Goal: Information Seeking & Learning: Learn about a topic

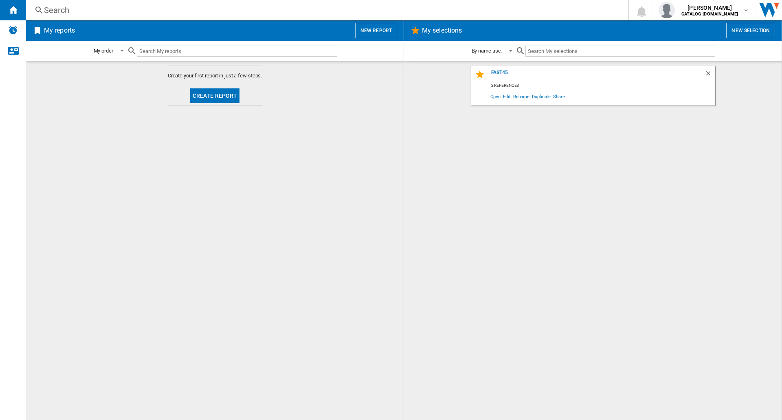
click at [307, 10] on div "Search" at bounding box center [325, 9] width 563 height 11
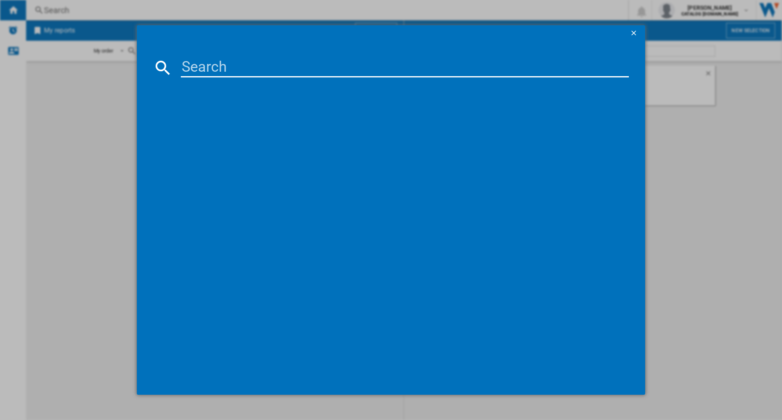
click at [354, 70] on input at bounding box center [405, 68] width 448 height 20
paste input "DVS04020S"
type input "DVS04020S"
click at [247, 119] on div "BEKO DVS04020S SILVER" at bounding box center [397, 121] width 440 height 8
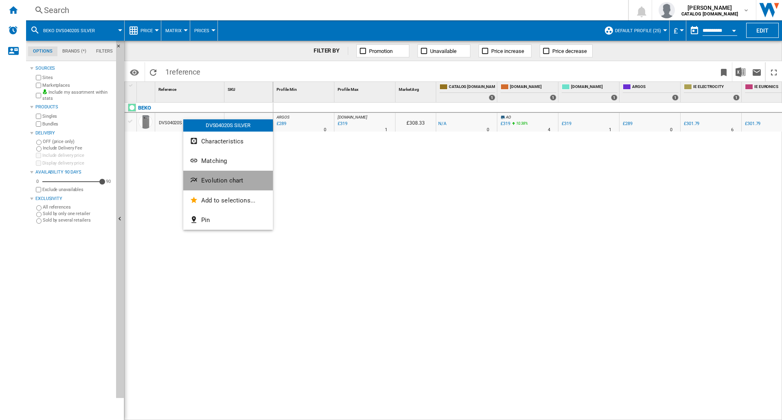
click at [216, 182] on span "Evolution chart" at bounding box center [222, 180] width 42 height 7
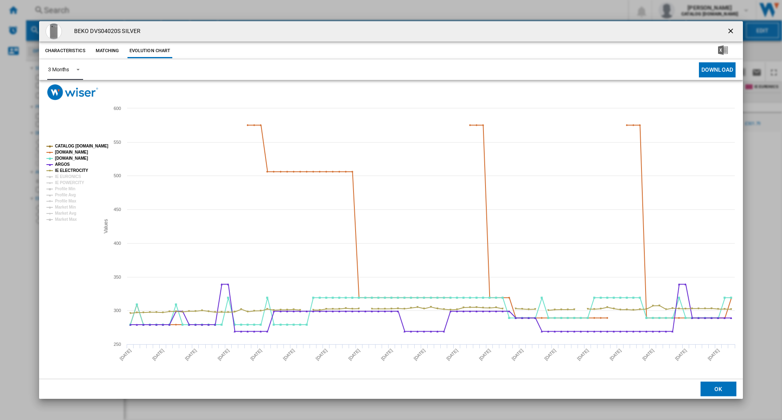
click at [76, 71] on span "Product popup" at bounding box center [76, 68] width 10 height 7
click at [77, 89] on md-option "6 Months" at bounding box center [69, 90] width 55 height 20
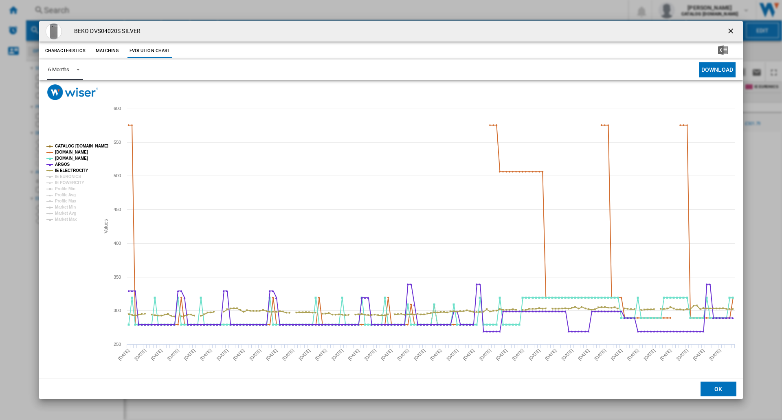
click at [88, 144] on tspan "CATALOG [DOMAIN_NAME]" at bounding box center [81, 146] width 53 height 4
click at [82, 151] on tspan "[DOMAIN_NAME]" at bounding box center [71, 152] width 33 height 4
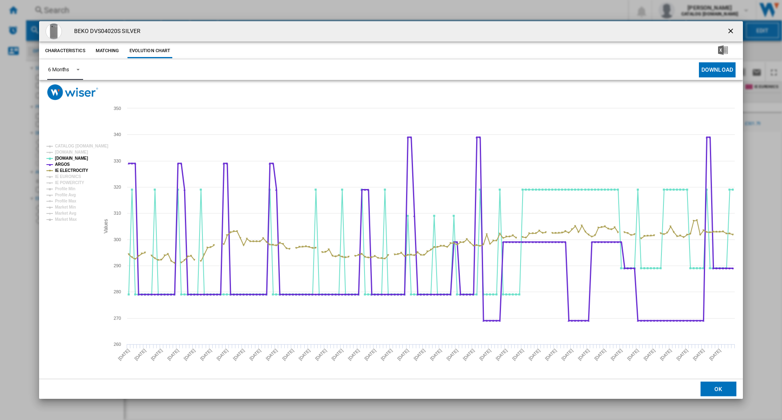
click at [66, 164] on tspan "ARGOS" at bounding box center [62, 164] width 15 height 4
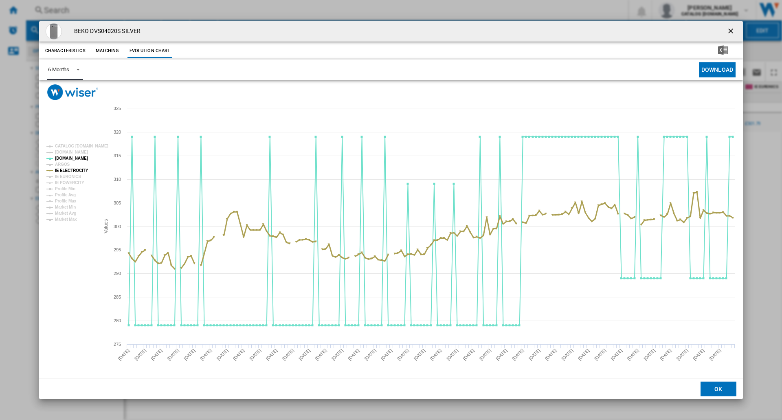
click at [71, 168] on tspan "IE ELECTROCITY" at bounding box center [71, 170] width 33 height 4
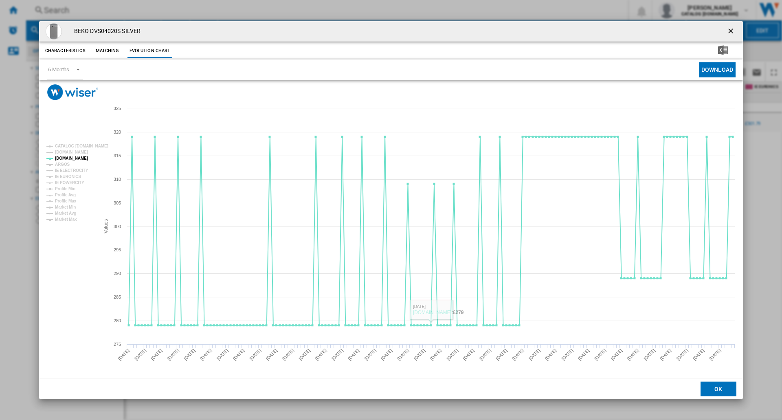
click at [729, 27] on ng-md-icon "getI18NText('BUTTONS.CLOSE_DIALOG')" at bounding box center [732, 32] width 10 height 10
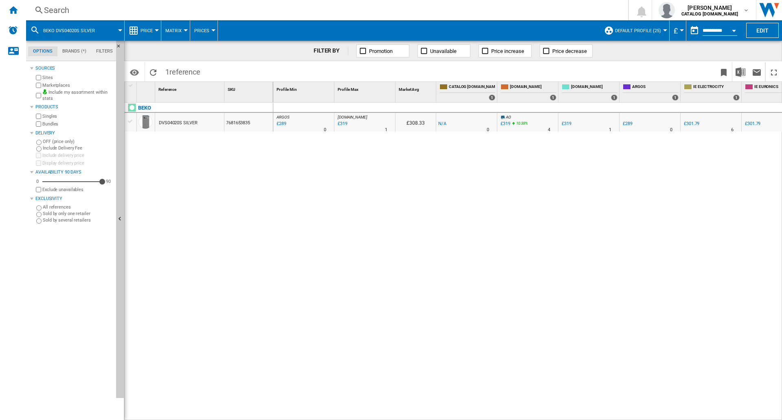
click at [228, 7] on div "Search" at bounding box center [325, 9] width 563 height 11
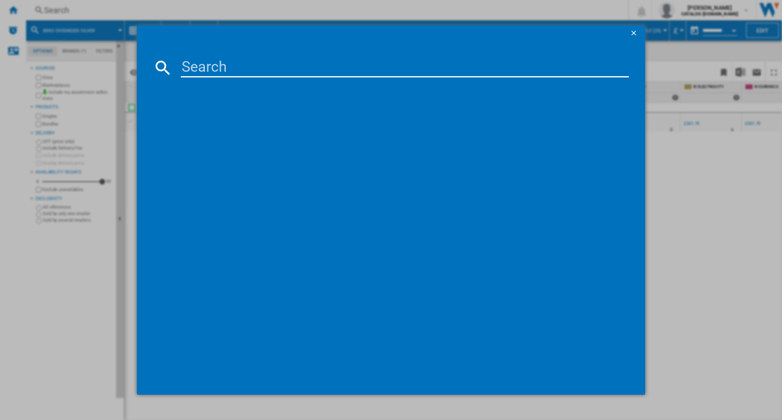
type input "DVS04020B"
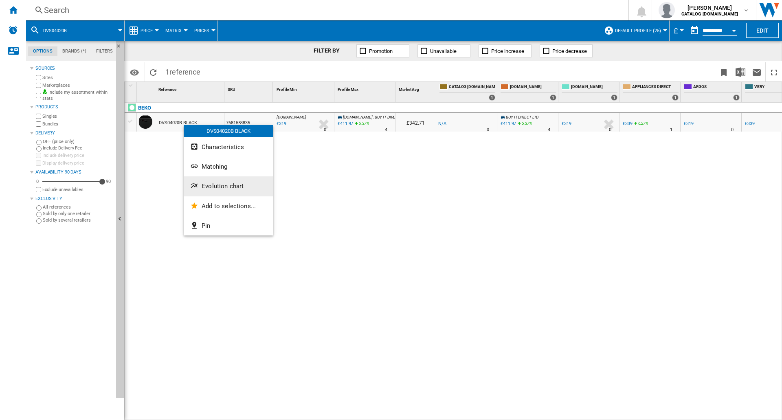
click at [206, 186] on span "Evolution chart" at bounding box center [223, 186] width 42 height 7
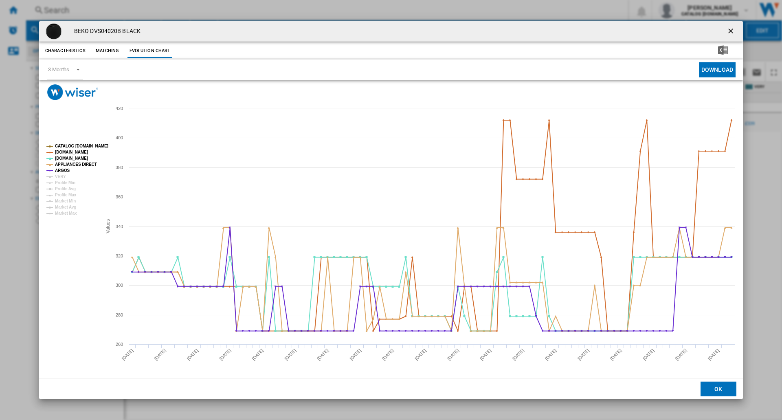
click at [75, 144] on tspan "CATALOG [DOMAIN_NAME]" at bounding box center [81, 146] width 53 height 4
click at [78, 152] on tspan "[DOMAIN_NAME]" at bounding box center [71, 152] width 33 height 4
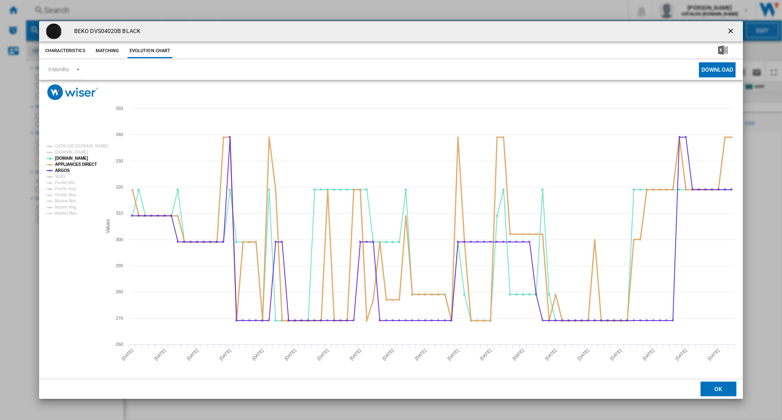
click at [79, 165] on tspan "APPLIANCES DIRECT" at bounding box center [76, 164] width 42 height 4
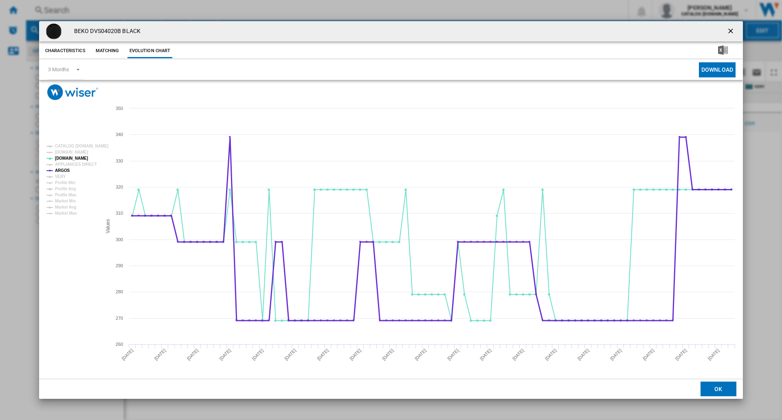
click at [63, 171] on tspan "ARGOS" at bounding box center [62, 170] width 15 height 4
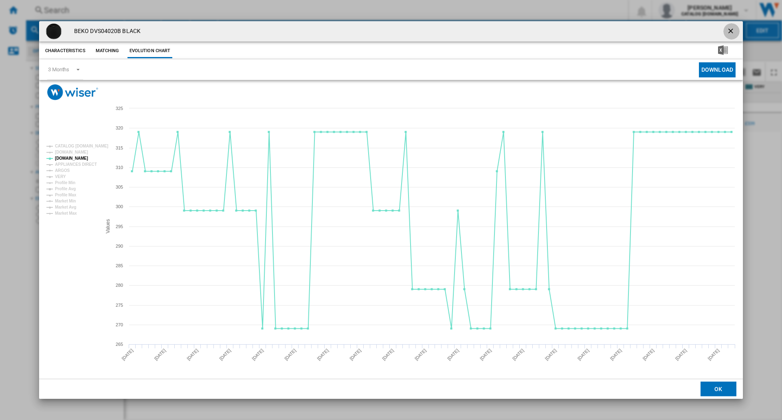
click at [732, 29] on ng-md-icon "getI18NText('BUTTONS.CLOSE_DIALOG')" at bounding box center [732, 32] width 10 height 10
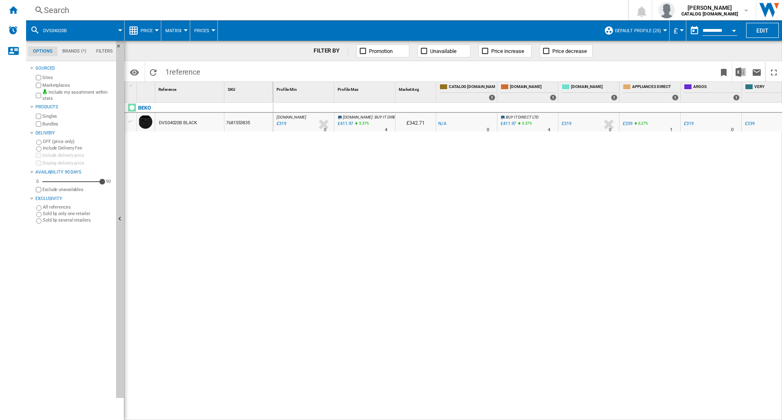
click at [320, 9] on div "Search" at bounding box center [325, 9] width 563 height 11
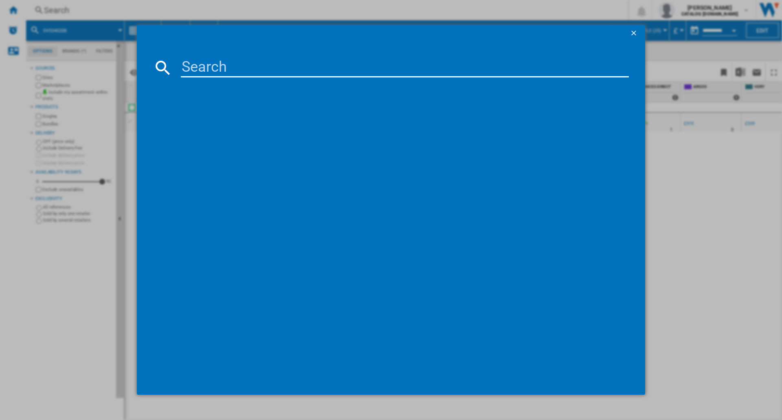
click at [361, 82] on div at bounding box center [391, 230] width 476 height 297
click at [370, 71] on input at bounding box center [405, 68] width 448 height 20
paste input "DVS05C20W"
type input "DVS05C20W"
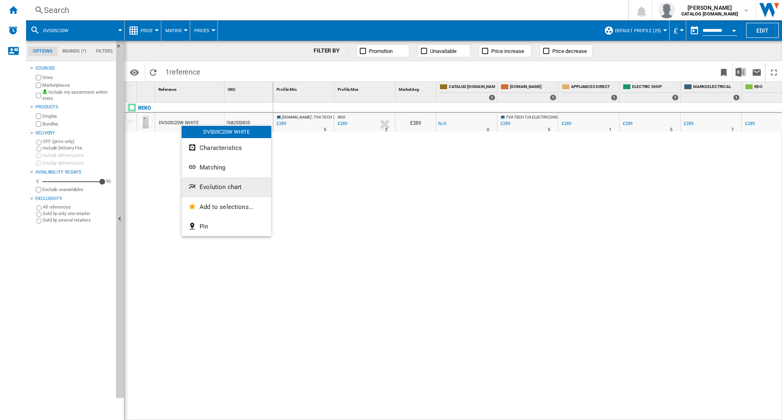
click at [211, 193] on button "Evolution chart" at bounding box center [227, 187] width 90 height 20
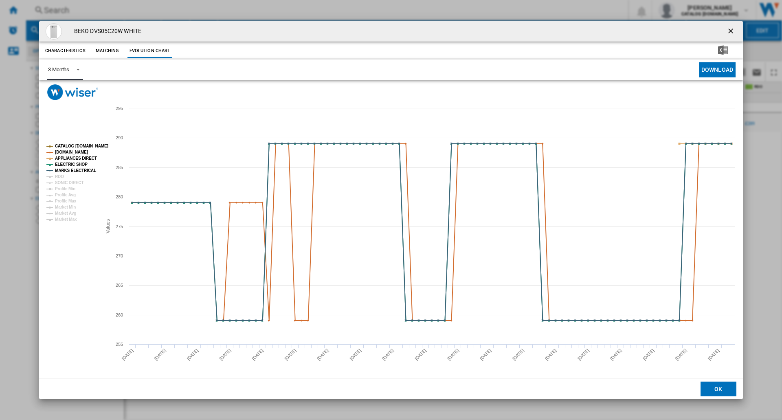
click at [64, 70] on div "3 Months" at bounding box center [58, 69] width 21 height 6
click at [72, 90] on md-option "6 Months" at bounding box center [69, 90] width 55 height 20
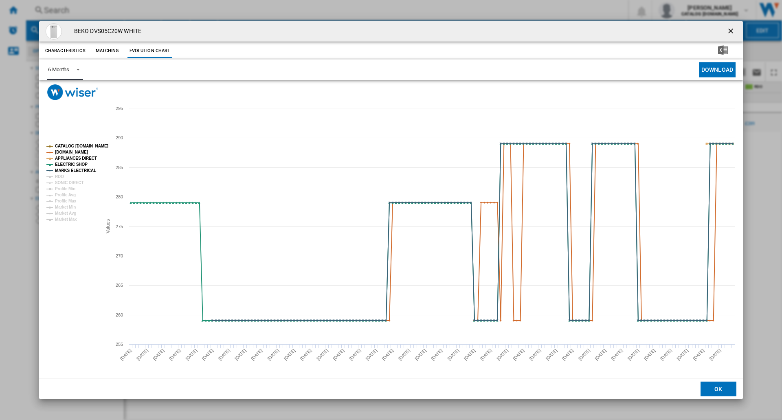
click at [83, 145] on tspan "CATALOG [DOMAIN_NAME]" at bounding box center [81, 146] width 53 height 4
click at [84, 156] on tspan "APPLIANCES DIRECT" at bounding box center [76, 158] width 42 height 4
click at [88, 170] on tspan "MARKS ELECTRICAL" at bounding box center [75, 170] width 41 height 4
click at [83, 148] on tspan "CATALOG [DOMAIN_NAME]" at bounding box center [81, 146] width 53 height 4
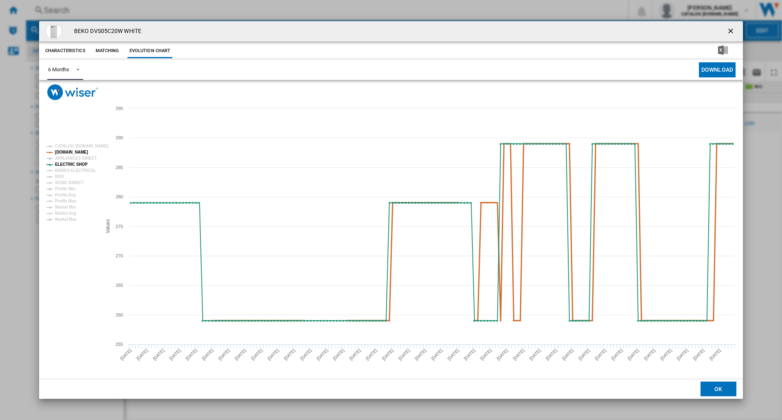
click at [82, 152] on tspan "[DOMAIN_NAME]" at bounding box center [71, 152] width 33 height 4
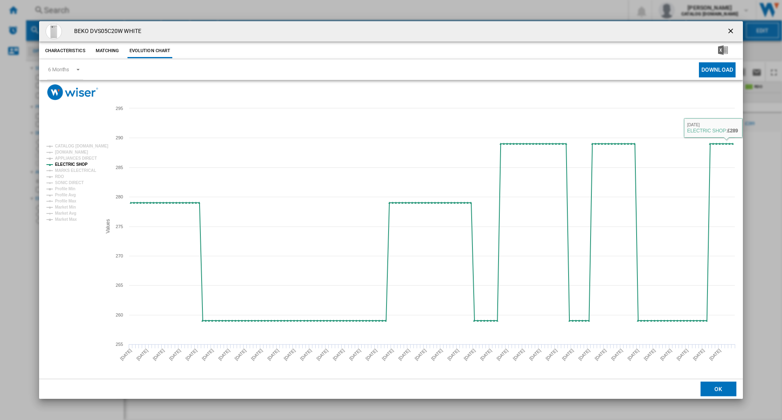
click at [728, 31] on ng-md-icon "getI18NText('BUTTONS.CLOSE_DIALOG')" at bounding box center [732, 32] width 10 height 10
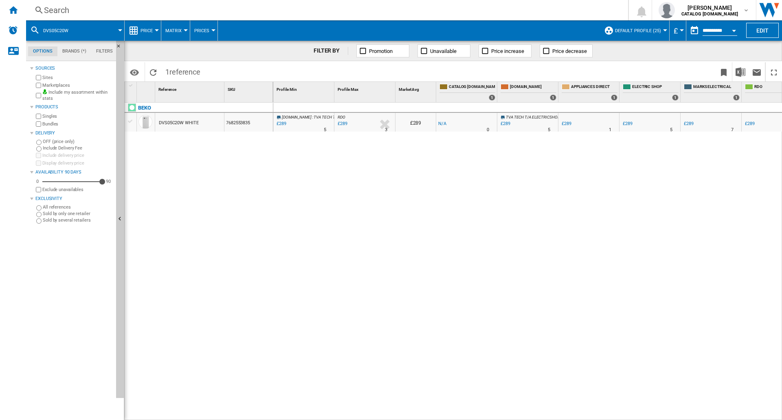
drag, startPoint x: 233, startPoint y: 13, endPoint x: 236, endPoint y: 9, distance: 4.6
click at [236, 9] on div "Search" at bounding box center [325, 9] width 563 height 11
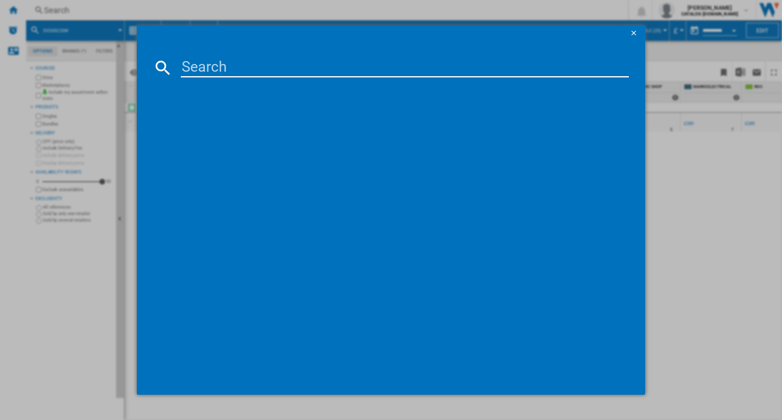
type input "HP2FE10CS90WUK"
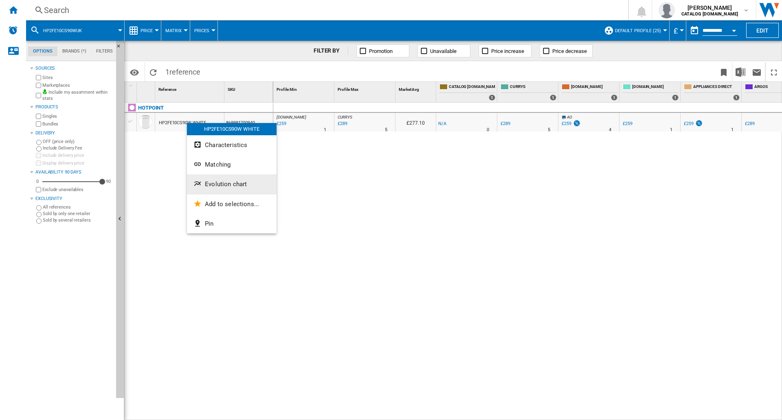
click at [236, 186] on span "Evolution chart" at bounding box center [226, 184] width 42 height 7
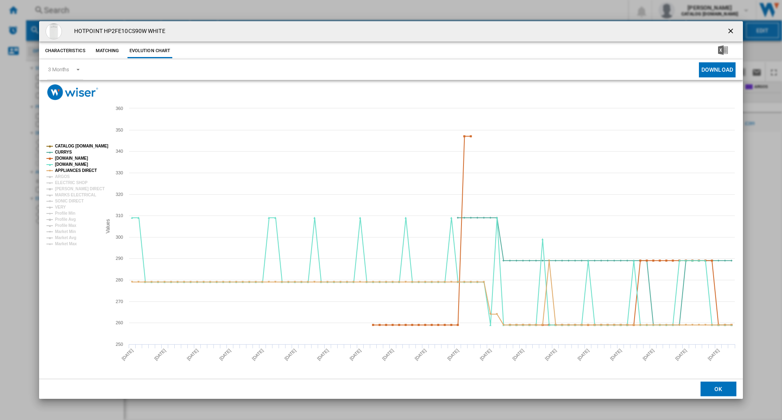
click at [87, 145] on tspan "CATALOG [DOMAIN_NAME]" at bounding box center [81, 146] width 53 height 4
click at [77, 156] on tspan "[DOMAIN_NAME]" at bounding box center [71, 158] width 33 height 4
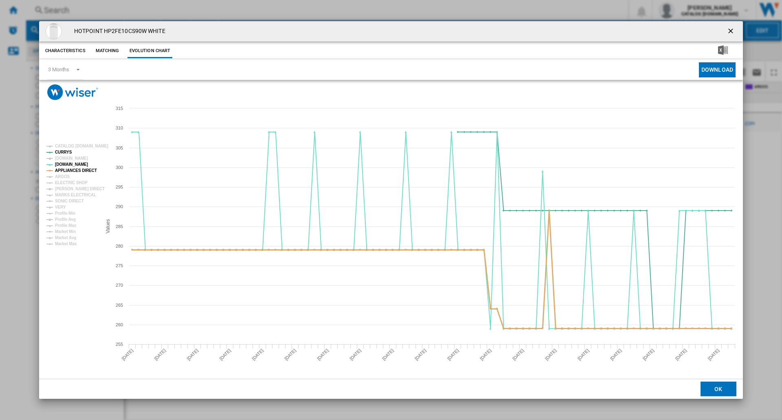
click at [78, 169] on tspan "APPLIANCES DIRECT" at bounding box center [76, 170] width 42 height 4
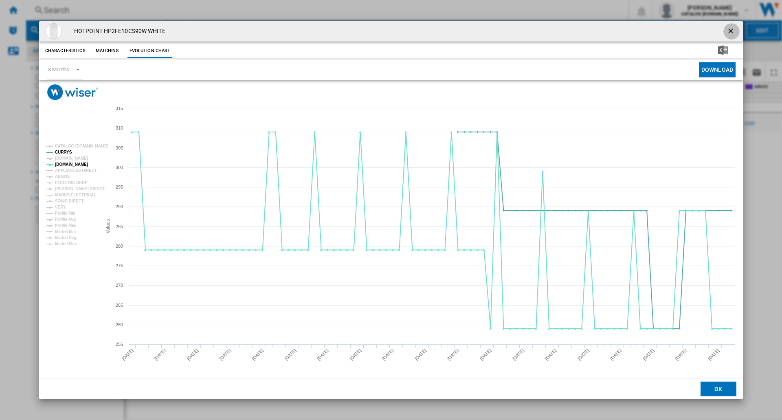
drag, startPoint x: 729, startPoint y: 29, endPoint x: 356, endPoint y: 44, distance: 373.2
click at [728, 29] on ng-md-icon "getI18NText('BUTTONS.CLOSE_DIALOG')" at bounding box center [732, 32] width 10 height 10
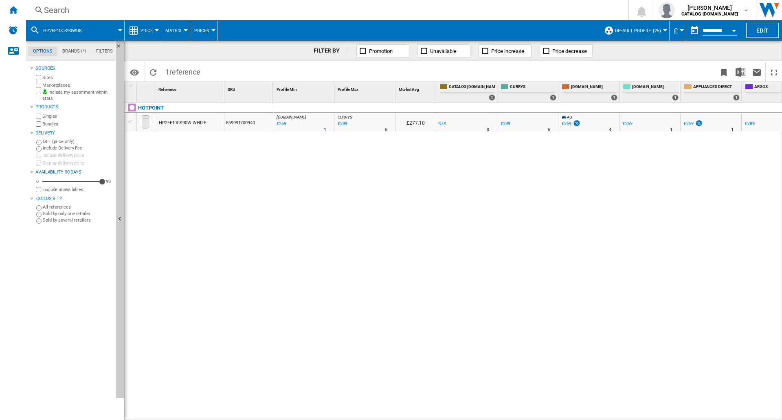
click at [324, 17] on div "Search Search 0 [PERSON_NAME] CATALOG [DOMAIN_NAME] CATALOG [DOMAIN_NAME] My se…" at bounding box center [404, 10] width 756 height 20
click at [342, 13] on div "Search" at bounding box center [325, 9] width 563 height 11
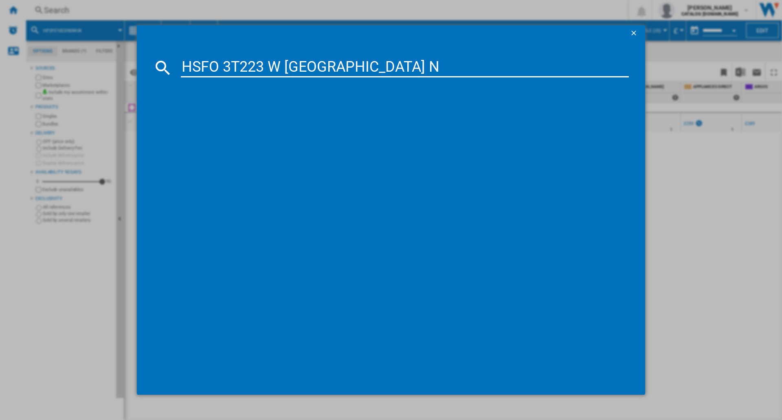
type input "HSFO 3T223 W [GEOGRAPHIC_DATA] N"
click at [248, 125] on div "HOTPOINT HSFO3T223WUKN WHITE" at bounding box center [395, 120] width 463 height 13
click at [256, 120] on div "HOTPOINT HSFO3T223WUKN WHITE" at bounding box center [397, 121] width 440 height 8
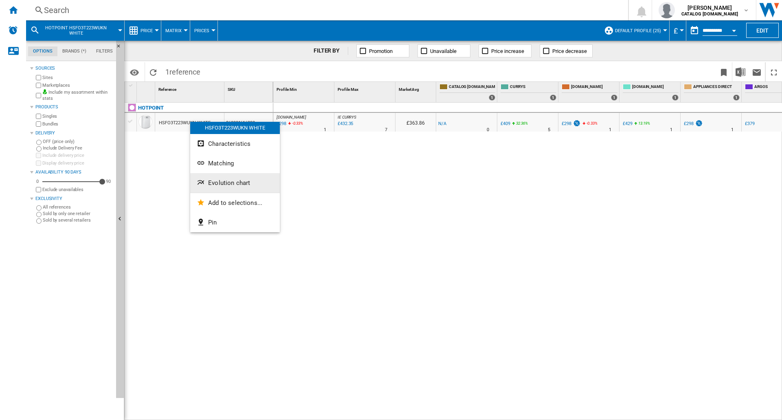
click at [222, 179] on span "Evolution chart" at bounding box center [229, 182] width 42 height 7
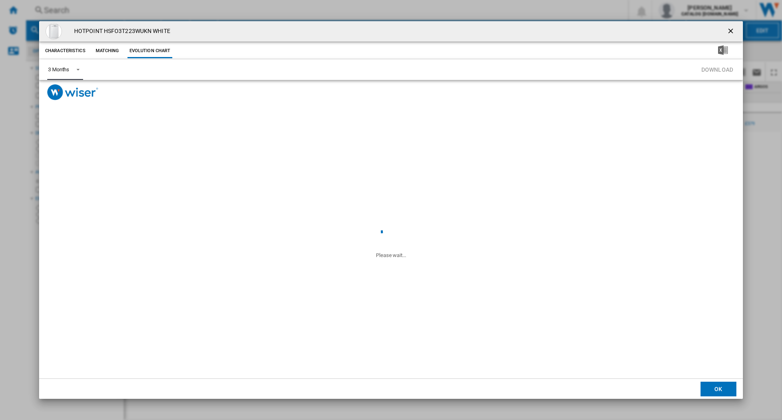
click at [78, 64] on md-select-value "3 Months" at bounding box center [65, 70] width 36 height 20
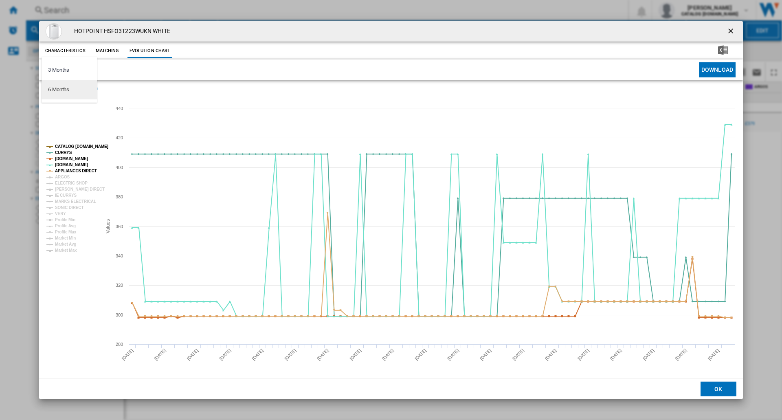
click at [70, 90] on md-option "6 Months" at bounding box center [69, 90] width 55 height 20
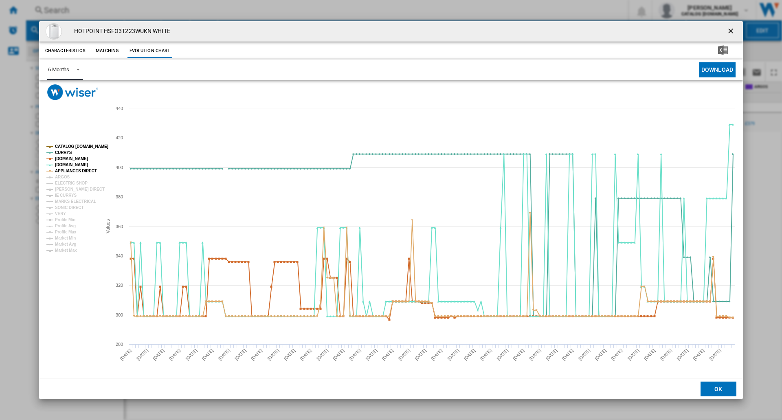
click at [85, 147] on tspan "CATALOG [DOMAIN_NAME]" at bounding box center [81, 146] width 53 height 4
click at [80, 159] on tspan "[DOMAIN_NAME]" at bounding box center [71, 158] width 33 height 4
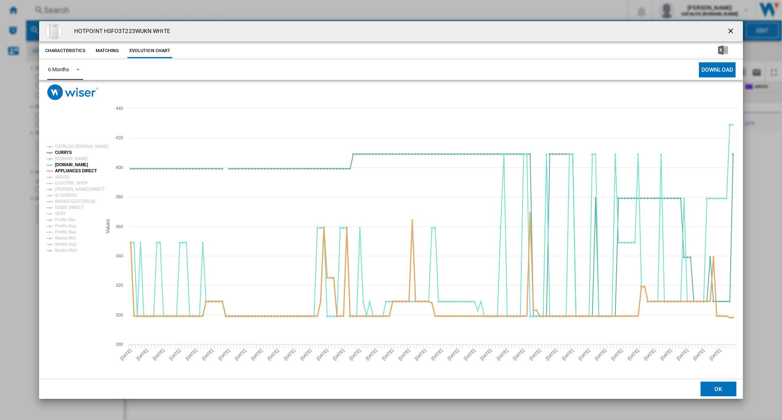
click at [77, 169] on tspan "APPLIANCES DIRECT" at bounding box center [76, 171] width 42 height 4
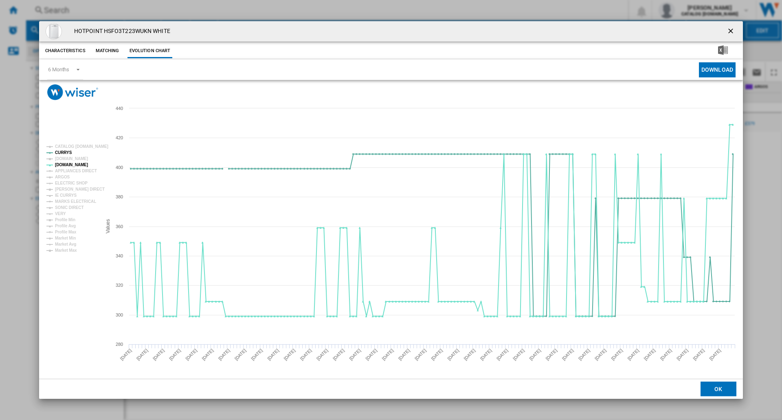
click at [731, 30] on ng-md-icon "getI18NText('BUTTONS.CLOSE_DIALOG')" at bounding box center [732, 32] width 10 height 10
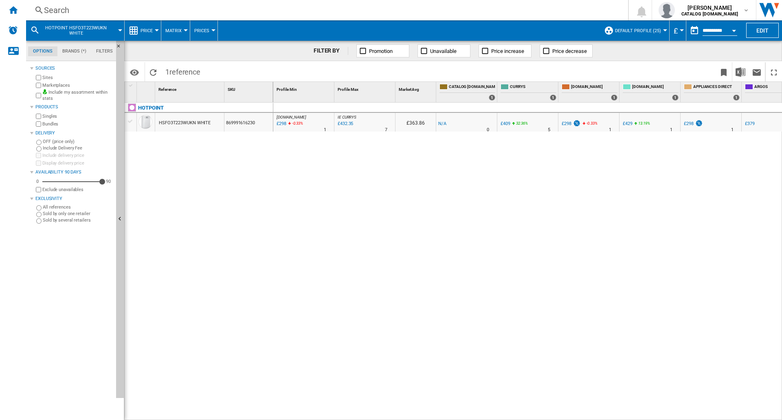
click at [264, 8] on div "Search" at bounding box center [325, 9] width 563 height 11
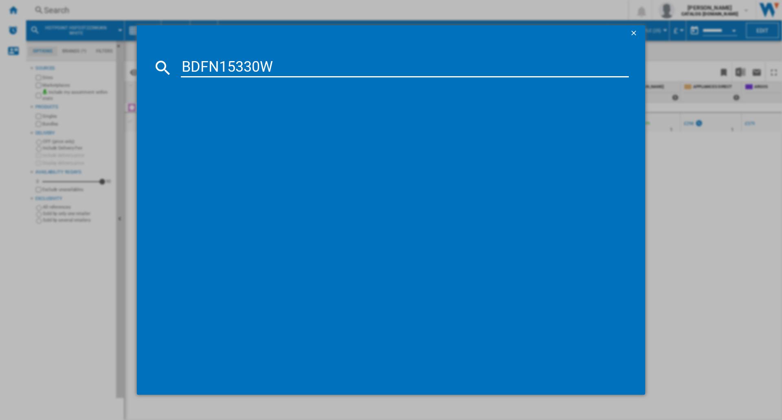
type input "BDFN15330W"
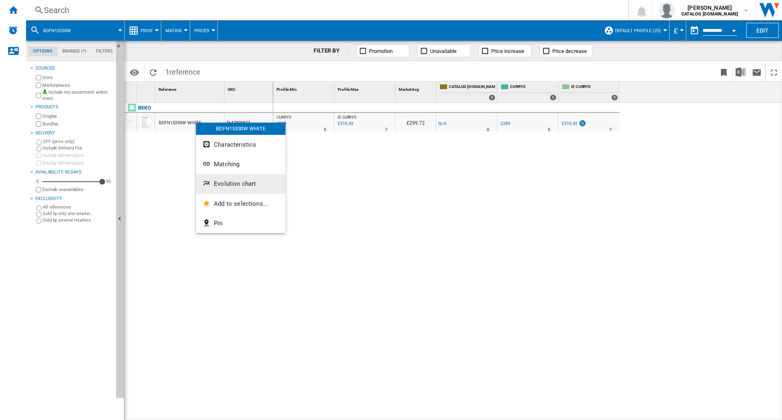
click at [221, 180] on span "Evolution chart" at bounding box center [235, 183] width 42 height 7
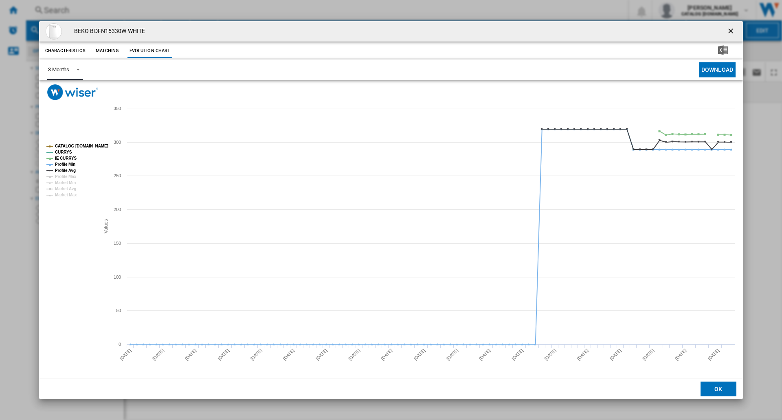
click at [76, 71] on span "Product popup" at bounding box center [76, 68] width 10 height 7
click at [71, 92] on md-option "6 Months" at bounding box center [69, 90] width 55 height 20
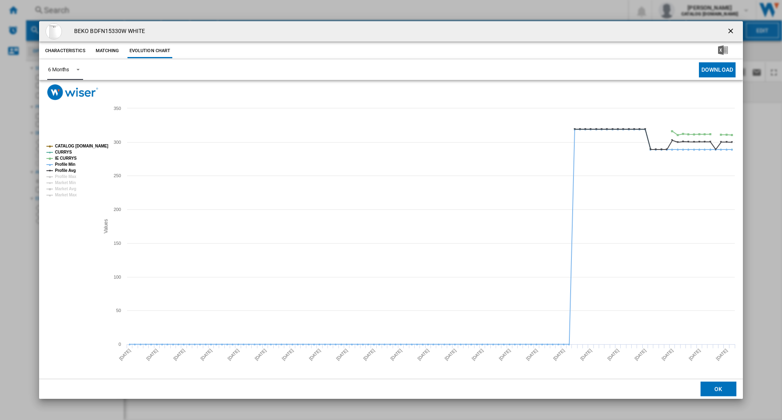
click at [77, 146] on tspan "CATALOG [DOMAIN_NAME]" at bounding box center [81, 146] width 53 height 4
click at [71, 157] on tspan "IE CURRYS" at bounding box center [66, 158] width 22 height 4
click at [70, 164] on tspan "Profile Min" at bounding box center [65, 164] width 20 height 4
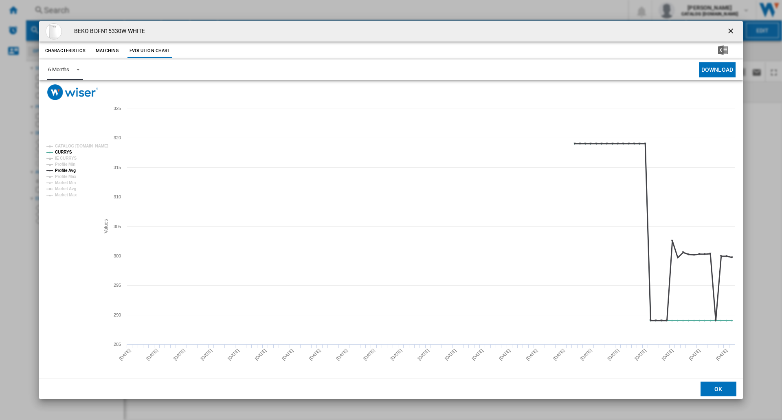
click at [70, 168] on tspan "Profile Avg" at bounding box center [65, 170] width 21 height 4
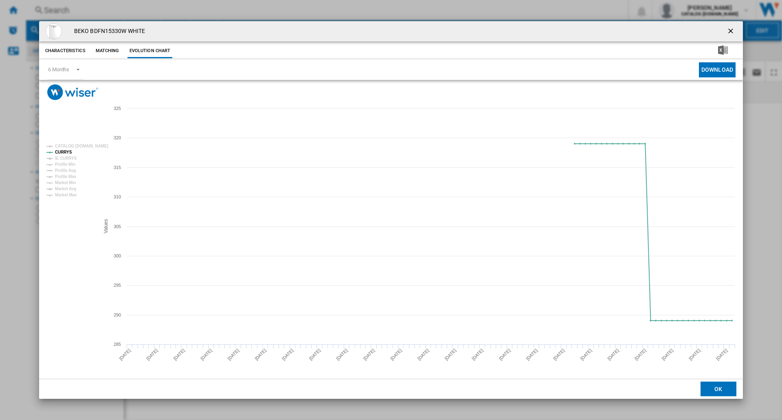
click at [730, 29] on ng-md-icon "getI18NText('BUTTONS.CLOSE_DIALOG')" at bounding box center [732, 32] width 10 height 10
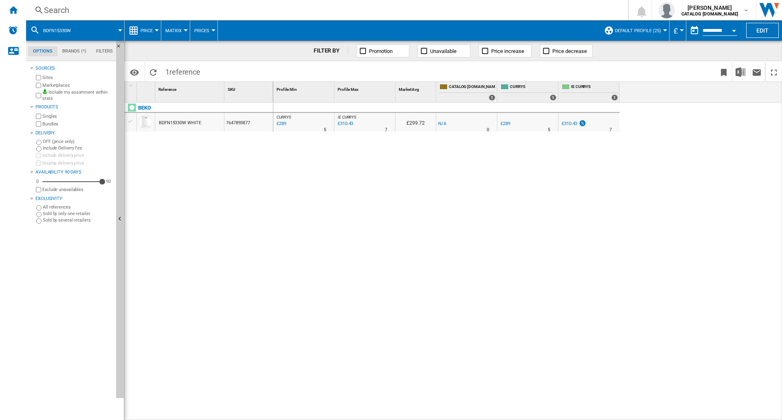
click at [231, 7] on div "Search" at bounding box center [325, 9] width 563 height 11
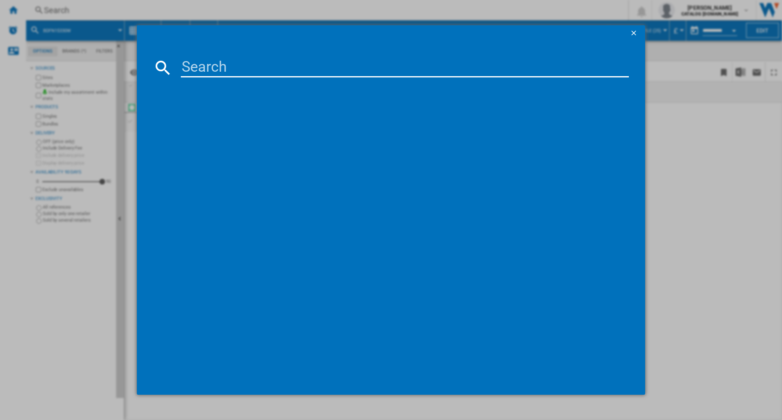
click at [269, 64] on input at bounding box center [405, 68] width 448 height 20
type input "BDFN26530W"
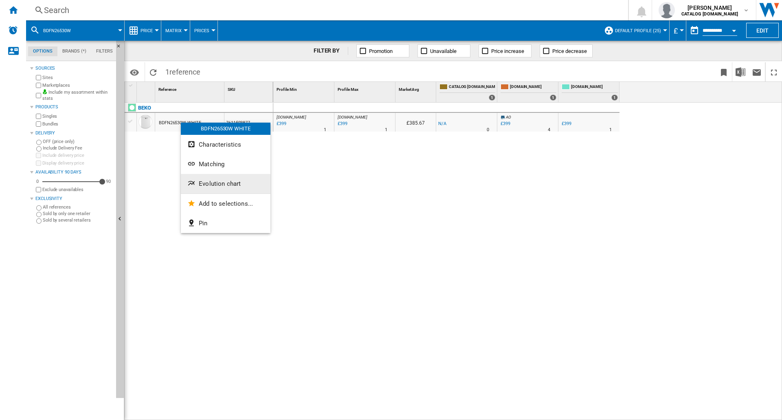
click at [224, 187] on span "Evolution chart" at bounding box center [220, 183] width 42 height 7
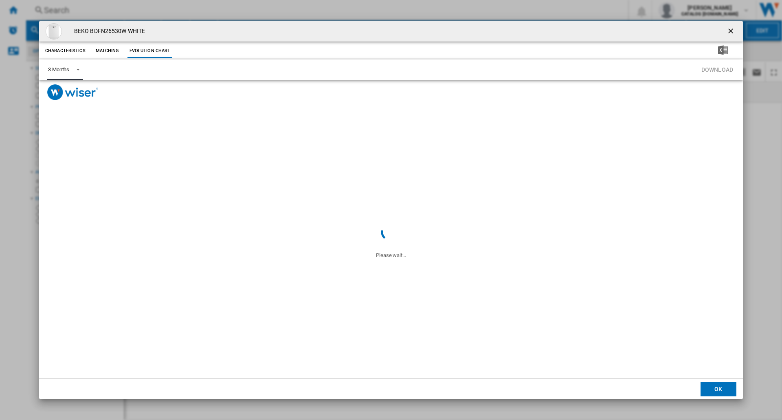
click at [66, 74] on md-select-value "3 Months" at bounding box center [65, 70] width 36 height 20
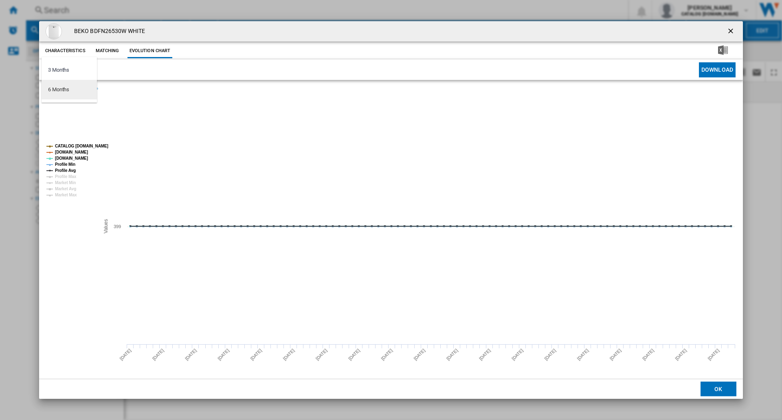
click at [74, 88] on md-option "6 Months" at bounding box center [69, 90] width 55 height 20
click at [83, 144] on tspan "CATALOG [DOMAIN_NAME]" at bounding box center [81, 146] width 53 height 4
click at [73, 153] on tspan "[DOMAIN_NAME]" at bounding box center [71, 152] width 33 height 4
click at [71, 163] on tspan "Profile Min" at bounding box center [65, 164] width 20 height 4
click at [71, 168] on tspan "Profile Avg" at bounding box center [65, 170] width 21 height 4
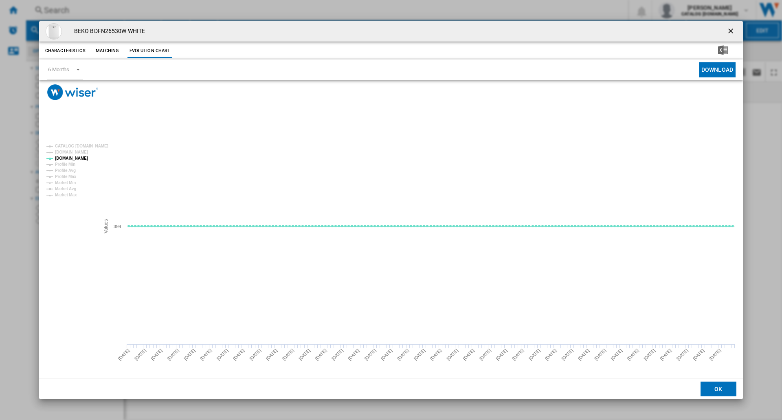
click at [732, 30] on ng-md-icon "getI18NText('BUTTONS.CLOSE_DIALOG')" at bounding box center [732, 32] width 10 height 10
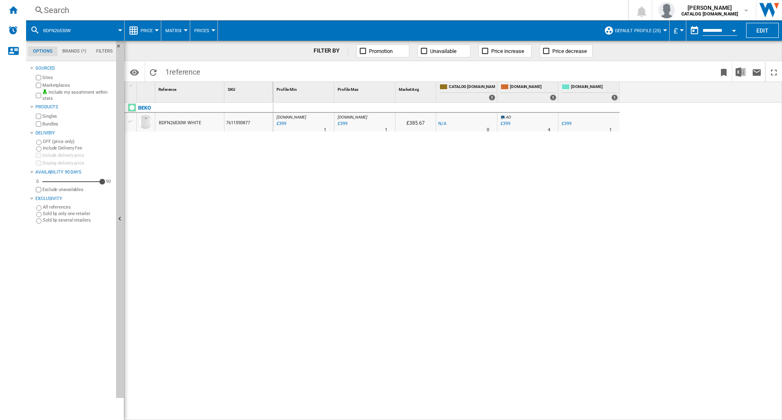
click at [442, 17] on div "Search Search 0 [PERSON_NAME] CATALOG [DOMAIN_NAME] CATALOG [DOMAIN_NAME] My se…" at bounding box center [404, 10] width 756 height 20
click at [436, 11] on div "Search" at bounding box center [325, 9] width 563 height 11
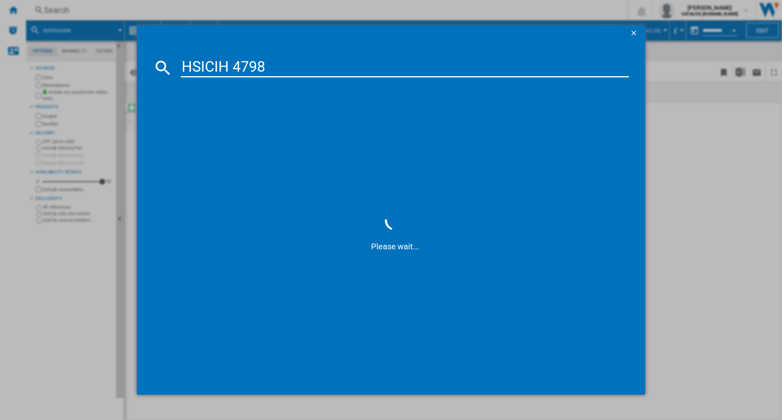
click at [235, 67] on input "HSICIH 4798" at bounding box center [405, 68] width 448 height 20
type input "HSICIH4798"
drag, startPoint x: 281, startPoint y: 69, endPoint x: 284, endPoint y: 64, distance: 5.3
click at [282, 68] on input "HSICIH4798" at bounding box center [405, 68] width 448 height 20
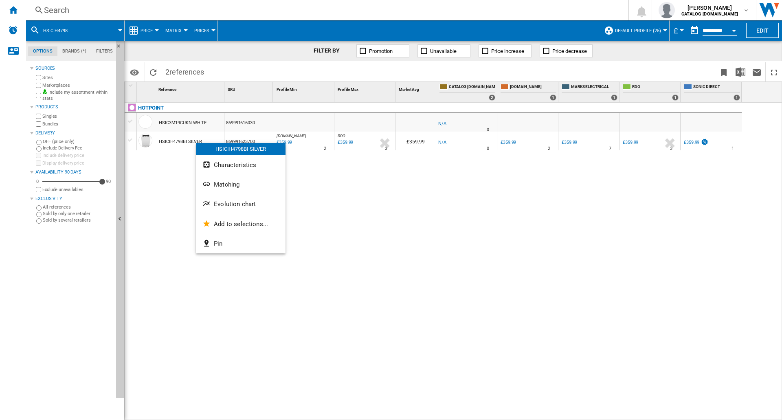
click at [249, 202] on span "Evolution chart" at bounding box center [235, 204] width 42 height 7
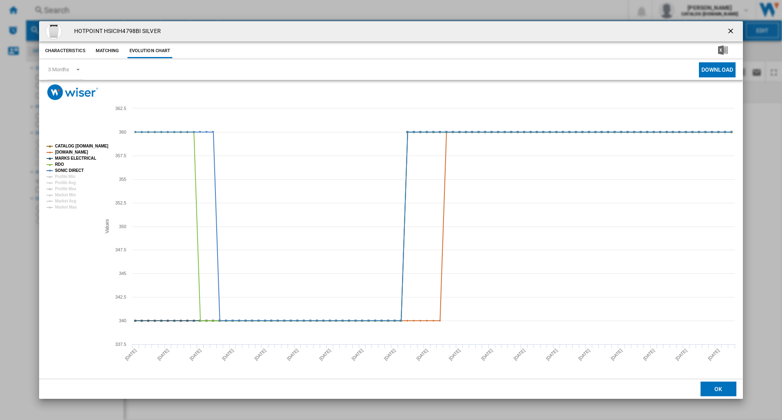
click at [732, 29] on ng-md-icon "getI18NText('BUTTONS.CLOSE_DIALOG')" at bounding box center [732, 32] width 10 height 10
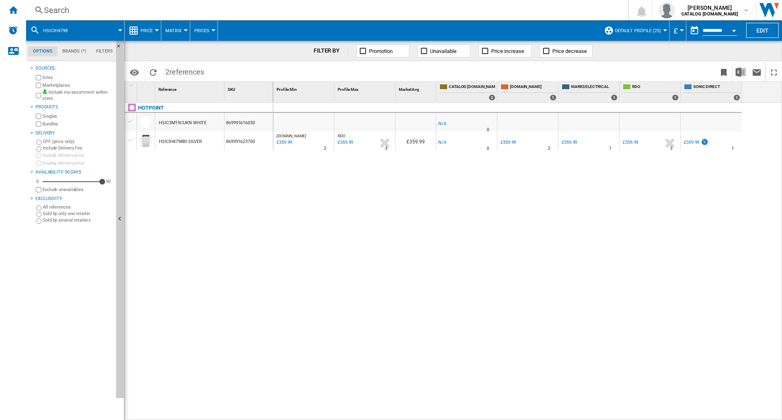
click at [320, 11] on div "Search" at bounding box center [325, 9] width 563 height 11
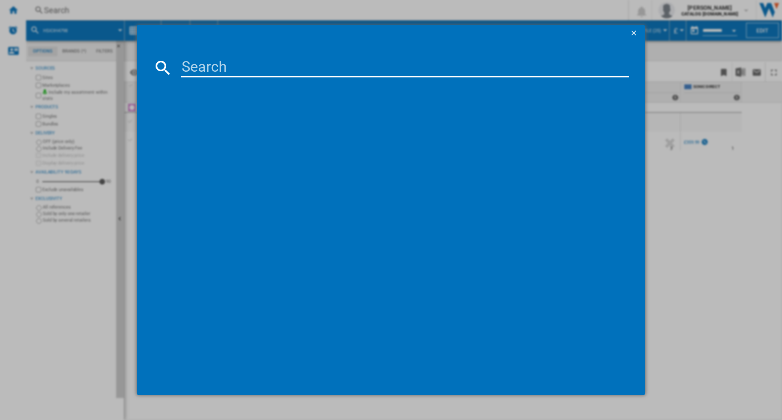
click at [340, 55] on md-dialog-content at bounding box center [391, 218] width 509 height 353
click at [342, 66] on input at bounding box center [405, 68] width 448 height 20
paste input "BDIS16030"
type input "BDIS16030"
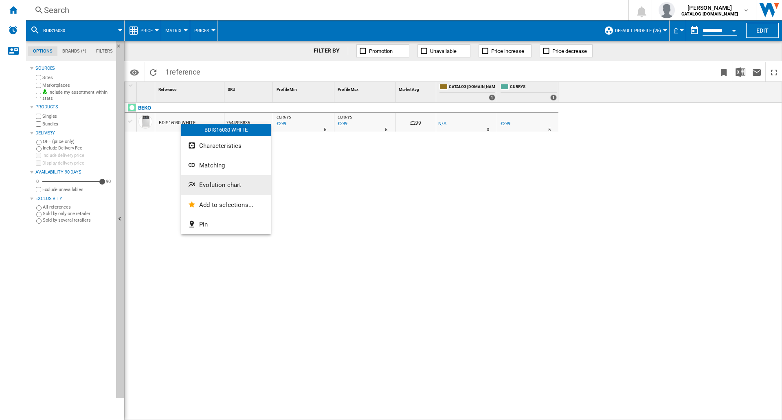
click at [227, 183] on span "Evolution chart" at bounding box center [220, 184] width 42 height 7
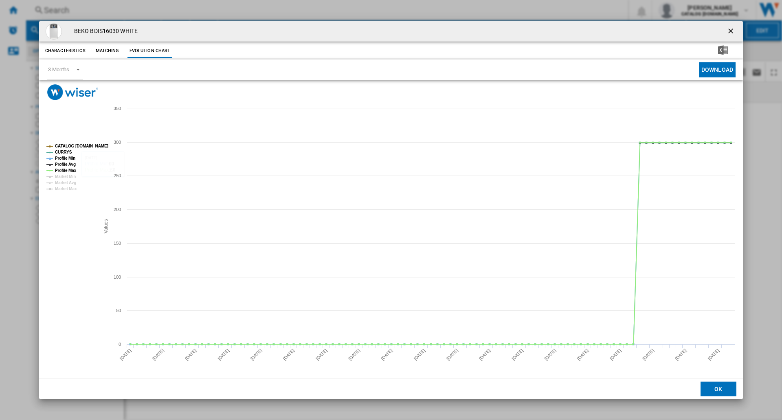
click at [82, 144] on tspan "CATALOG [DOMAIN_NAME]" at bounding box center [81, 146] width 53 height 4
click at [73, 156] on tspan "Profile Min" at bounding box center [65, 158] width 20 height 4
click at [71, 163] on tspan "Profile Avg" at bounding box center [65, 164] width 21 height 4
click at [70, 170] on tspan "Profile Max" at bounding box center [66, 170] width 22 height 4
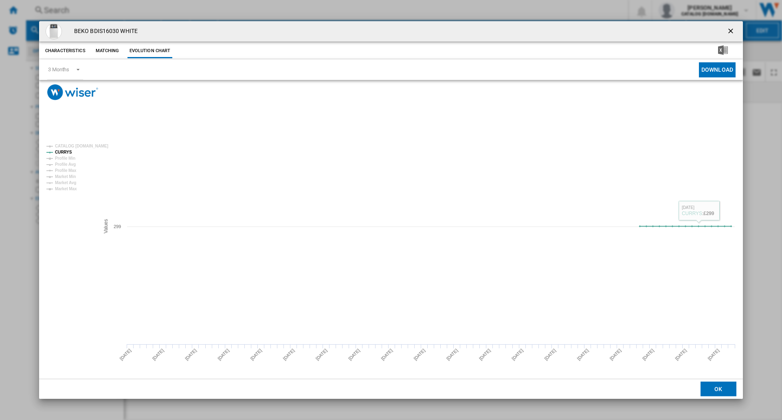
click at [730, 32] on ng-md-icon "getI18NText('BUTTONS.CLOSE_DIALOG')" at bounding box center [732, 32] width 10 height 10
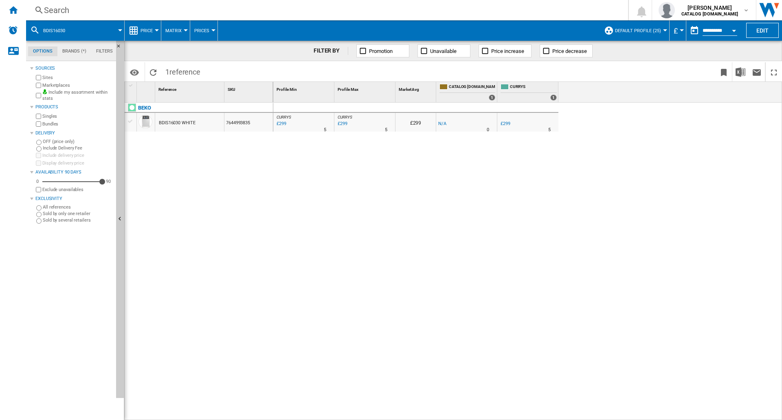
click at [253, 9] on div "Search" at bounding box center [325, 9] width 563 height 11
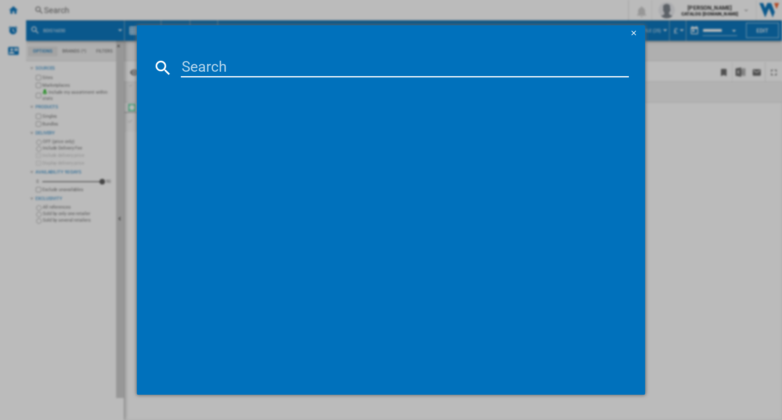
click at [295, 68] on input at bounding box center [405, 68] width 448 height 20
type input "HP4ID11CS80UK"
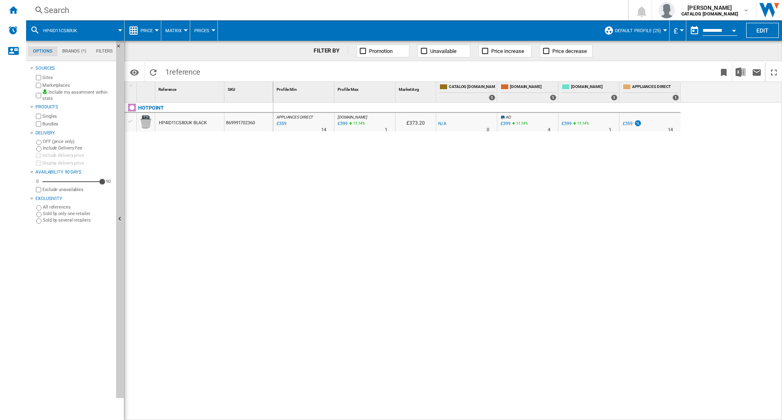
click at [191, 12] on div "Search" at bounding box center [325, 9] width 563 height 11
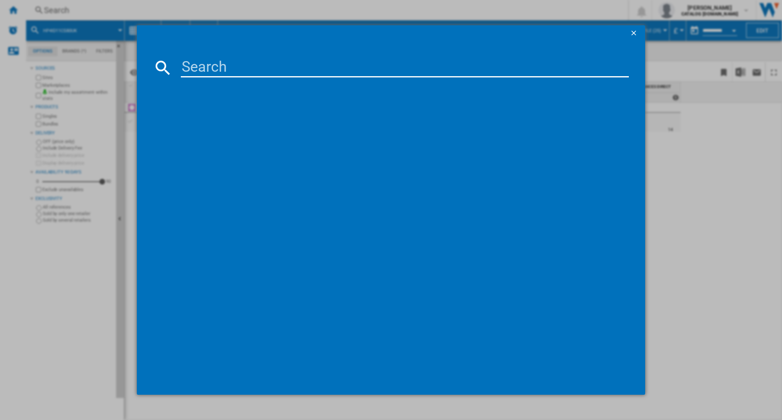
click at [256, 70] on input at bounding box center [405, 68] width 448 height 20
type input "I3B L626 UK"
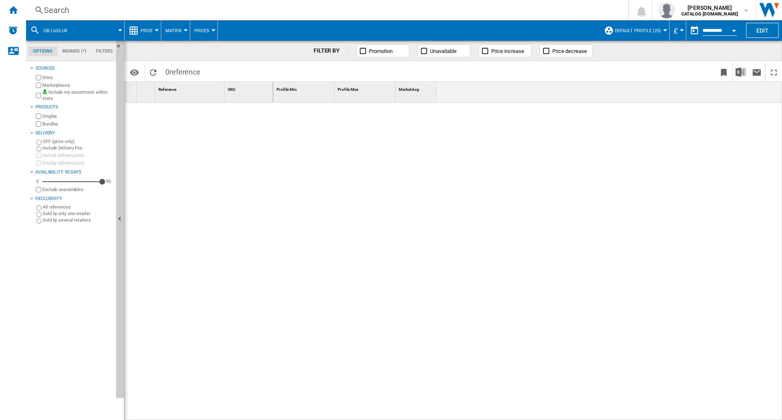
click at [192, 12] on div "Search" at bounding box center [325, 9] width 563 height 11
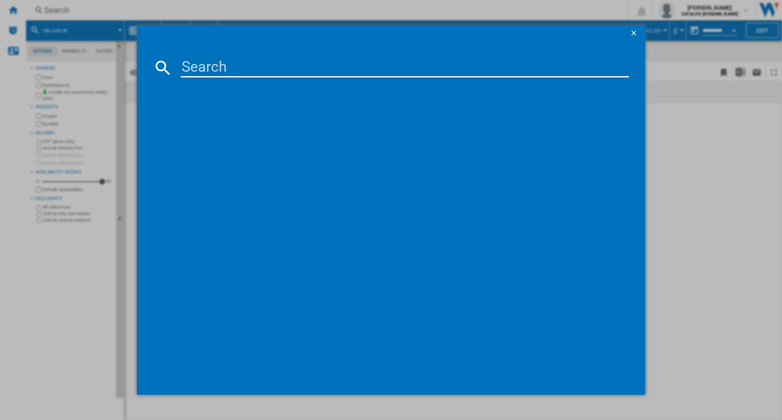
click at [231, 66] on input at bounding box center [405, 68] width 448 height 20
type input "I3B L626"
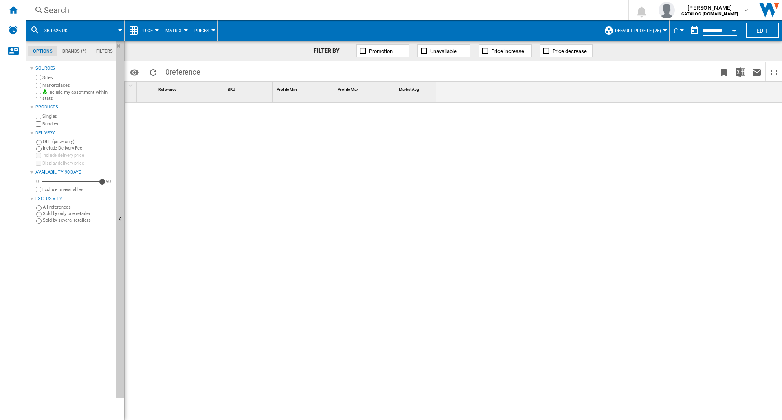
click at [239, 13] on div "Search" at bounding box center [325, 9] width 563 height 11
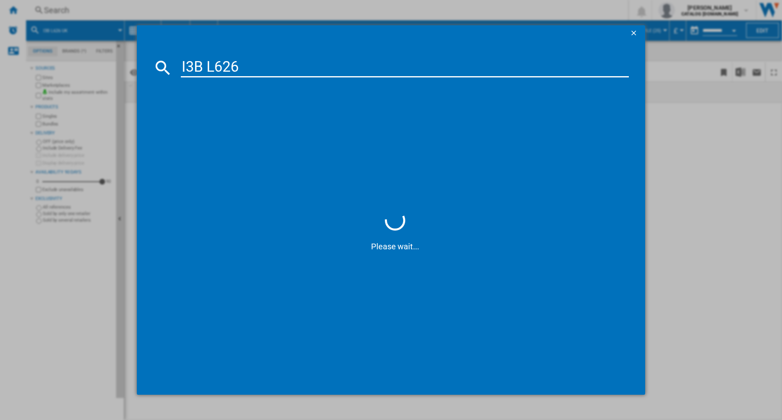
click at [209, 66] on input "I3B L626" at bounding box center [405, 68] width 448 height 20
type input "I3BL626"
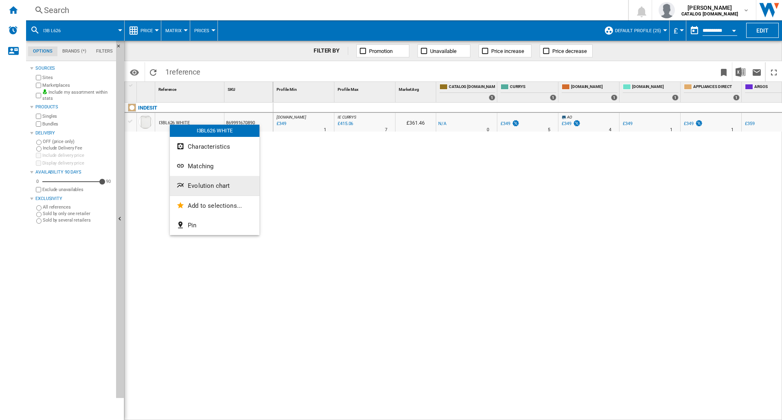
click at [207, 181] on button "Evolution chart" at bounding box center [215, 186] width 90 height 20
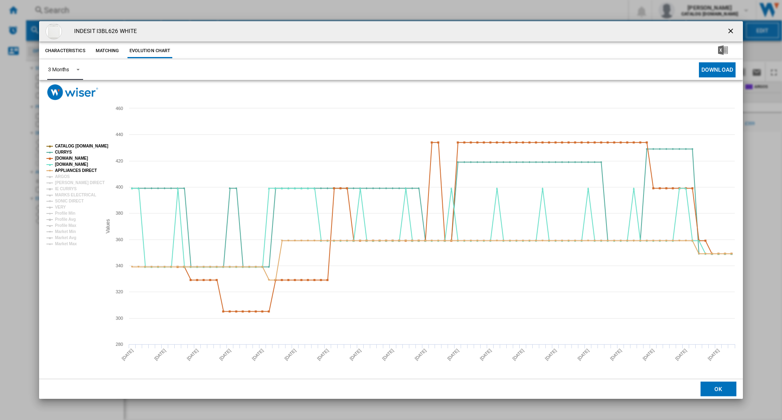
click at [80, 73] on span "Product popup" at bounding box center [76, 68] width 10 height 7
click at [79, 89] on md-option "6 Months" at bounding box center [69, 90] width 55 height 20
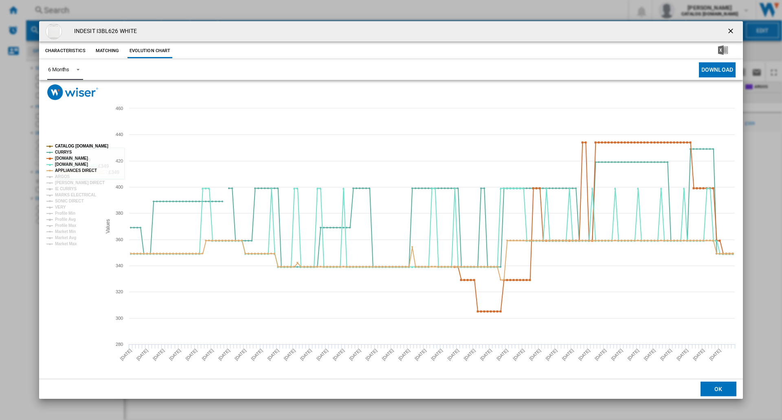
click at [88, 145] on tspan "CATALOG [DOMAIN_NAME]" at bounding box center [81, 146] width 53 height 4
drag, startPoint x: 75, startPoint y: 156, endPoint x: 79, endPoint y: 163, distance: 7.7
click at [76, 156] on tspan "[DOMAIN_NAME]" at bounding box center [71, 158] width 33 height 4
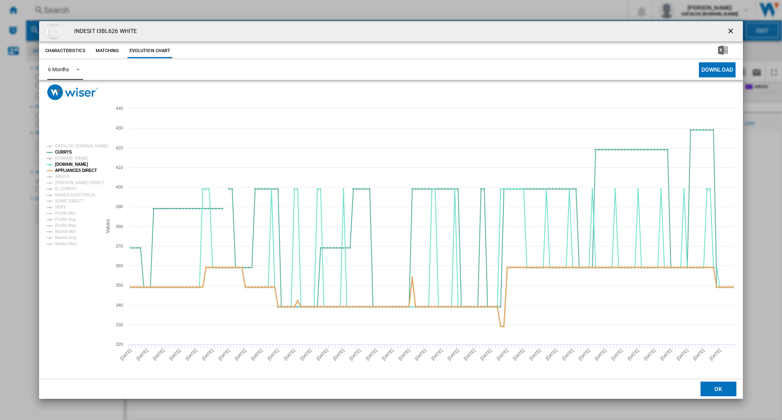
click at [79, 169] on tspan "APPLIANCES DIRECT" at bounding box center [76, 170] width 42 height 4
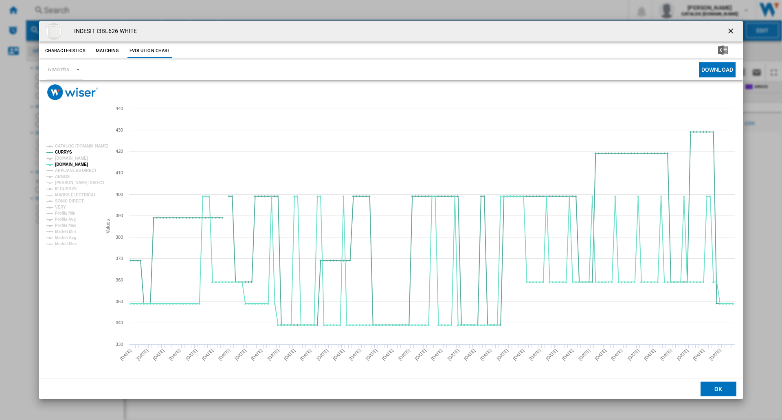
click at [732, 29] on ng-md-icon "getI18NText('BUTTONS.CLOSE_DIALOG')" at bounding box center [732, 32] width 10 height 10
